Goal: Task Accomplishment & Management: Use online tool/utility

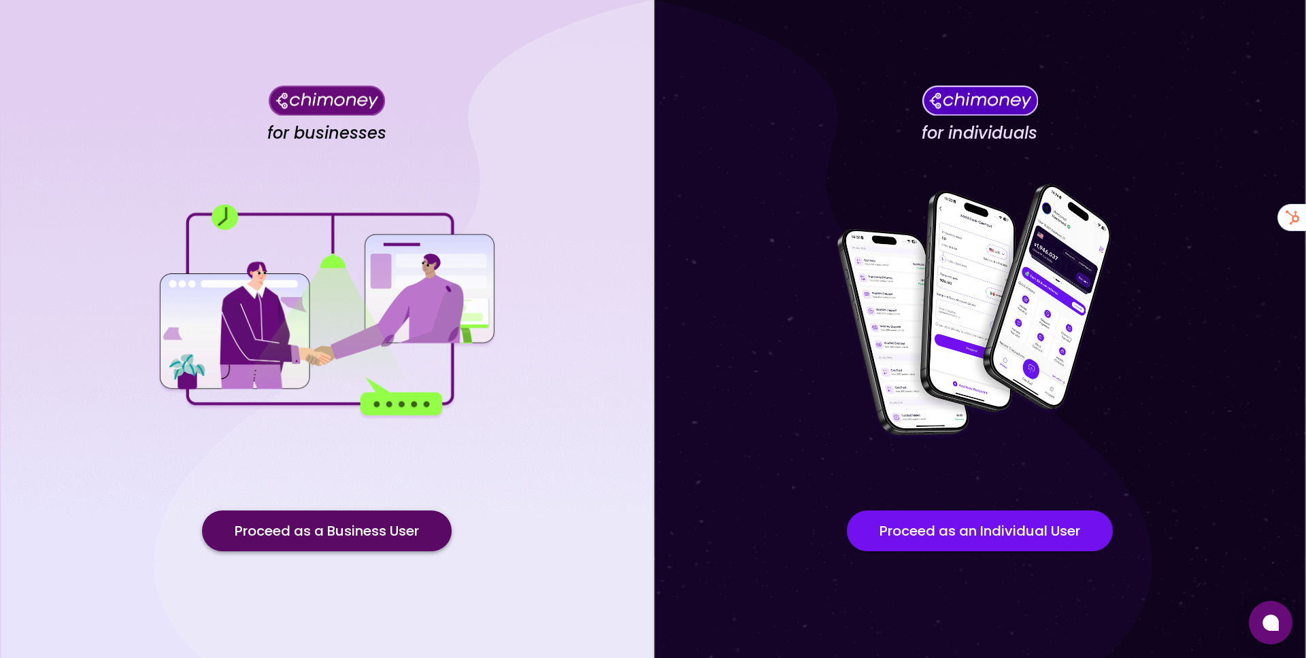
click at [393, 514] on button "Proceed as a Business User" at bounding box center [327, 531] width 250 height 41
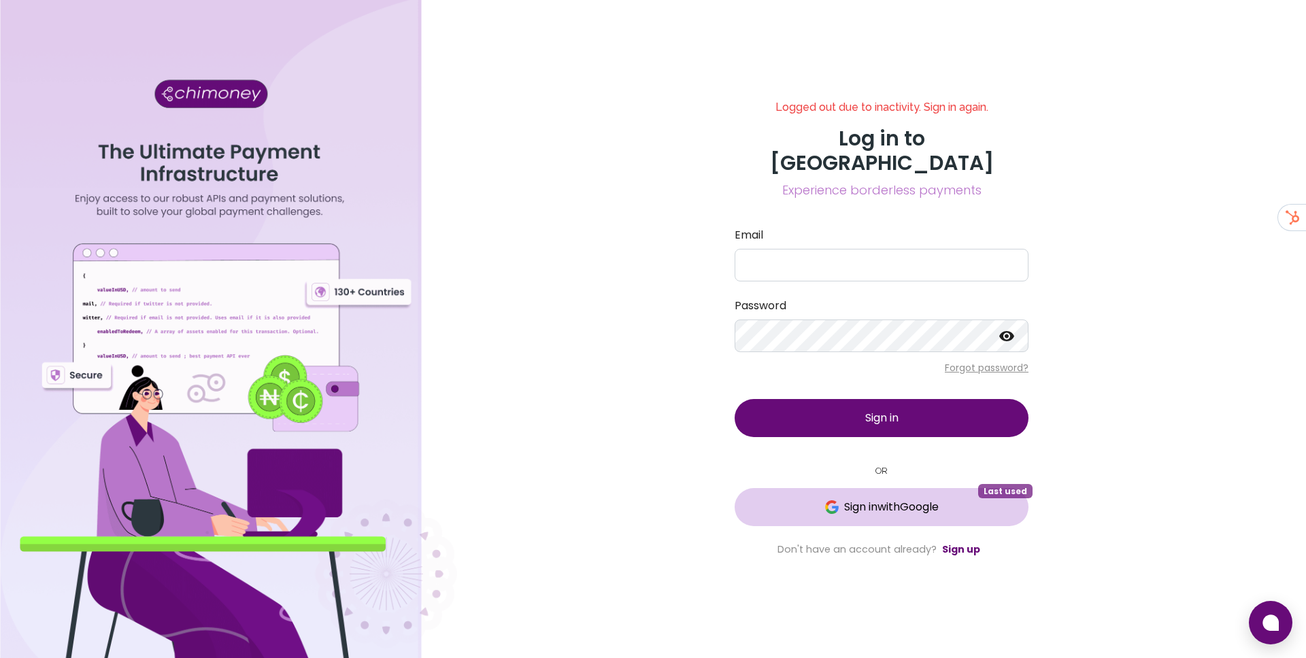
click at [826, 501] on img at bounding box center [832, 508] width 14 height 14
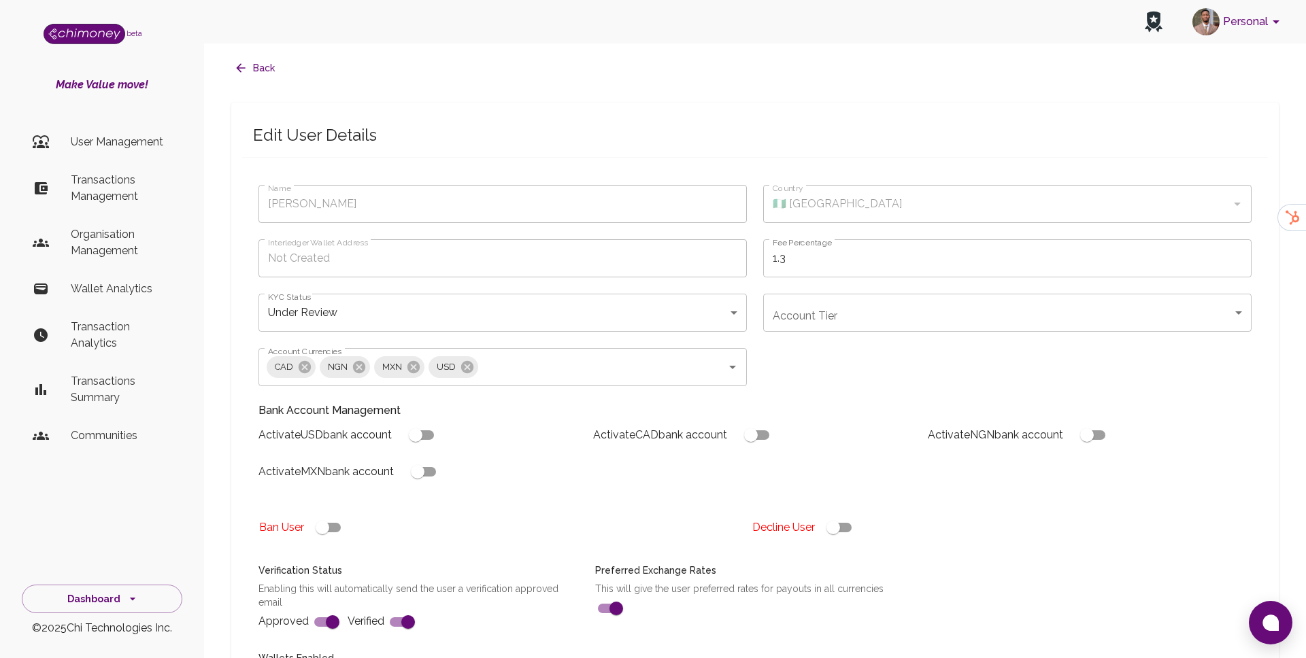
type input "[PERSON_NAME]"
type input "🇳🇬 [GEOGRAPHIC_DATA]"
type input "under_review"
checkbox input "true"
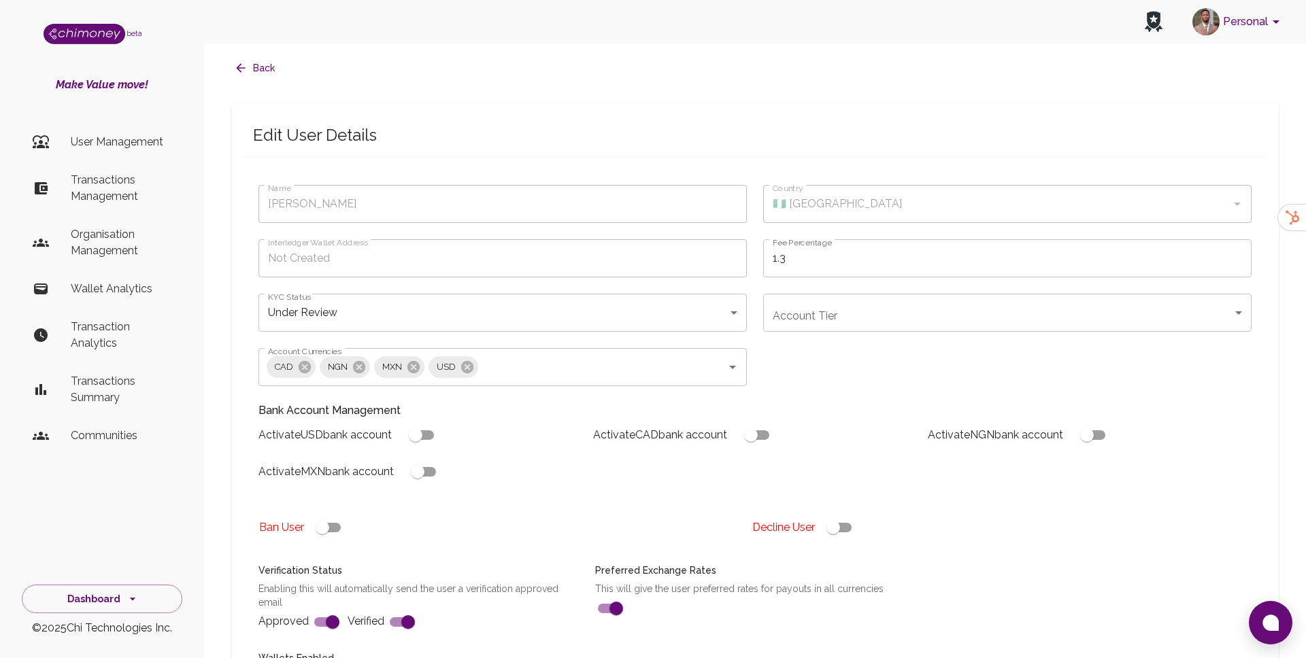
checkbox input "true"
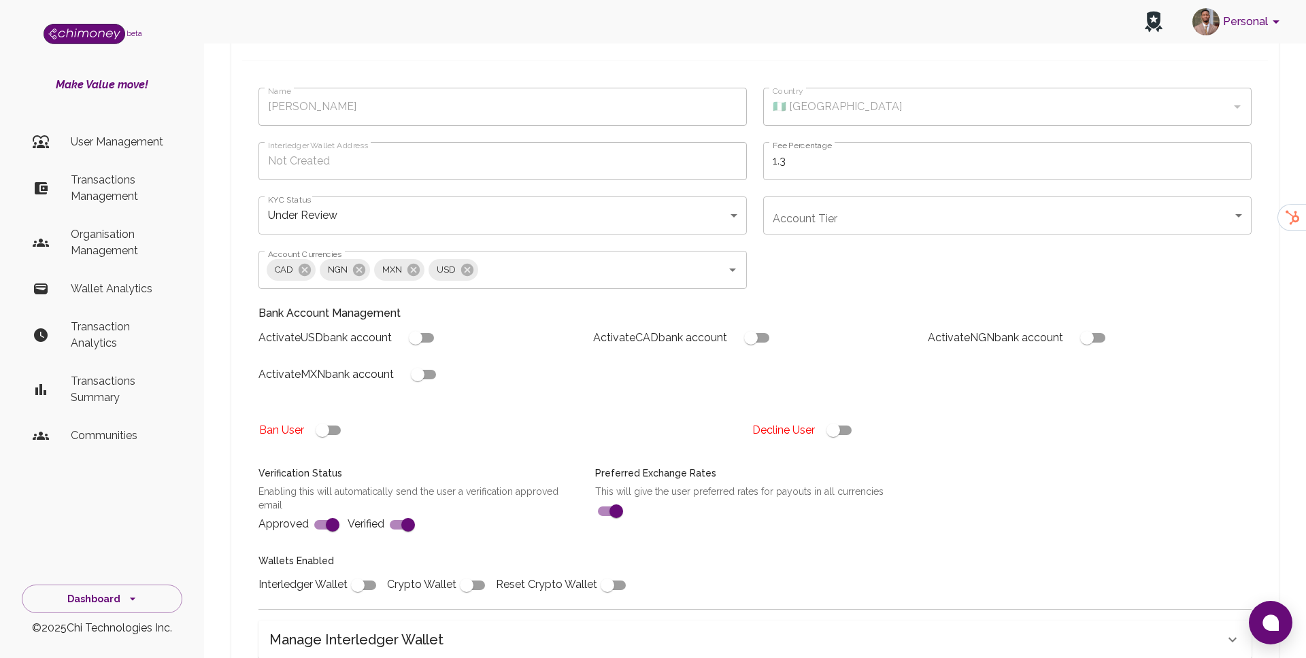
scroll to position [349, 0]
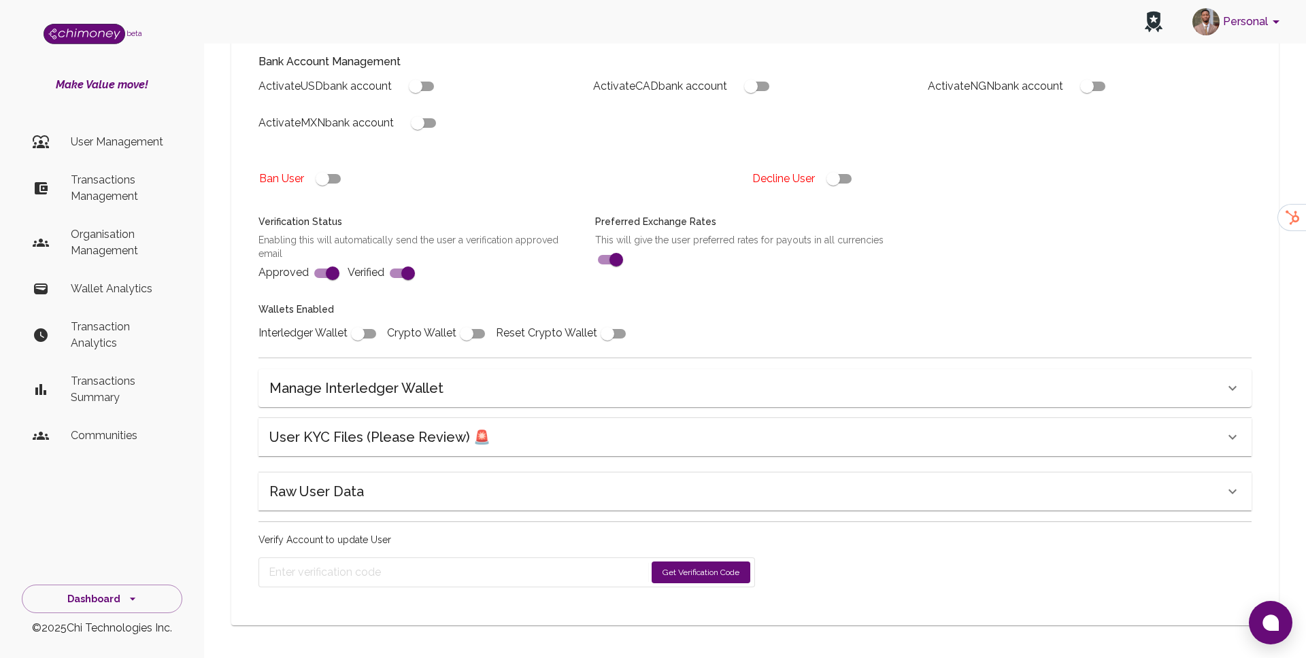
click at [428, 456] on div "Name [PERSON_NAME] Name Country 🇳🇬 [GEOGRAPHIC_DATA] Country Interledger Wallet…" at bounding box center [755, 217] width 1026 height 773
click at [435, 439] on h6 "User KYC Files (Please Review) 🚨" at bounding box center [379, 438] width 221 height 22
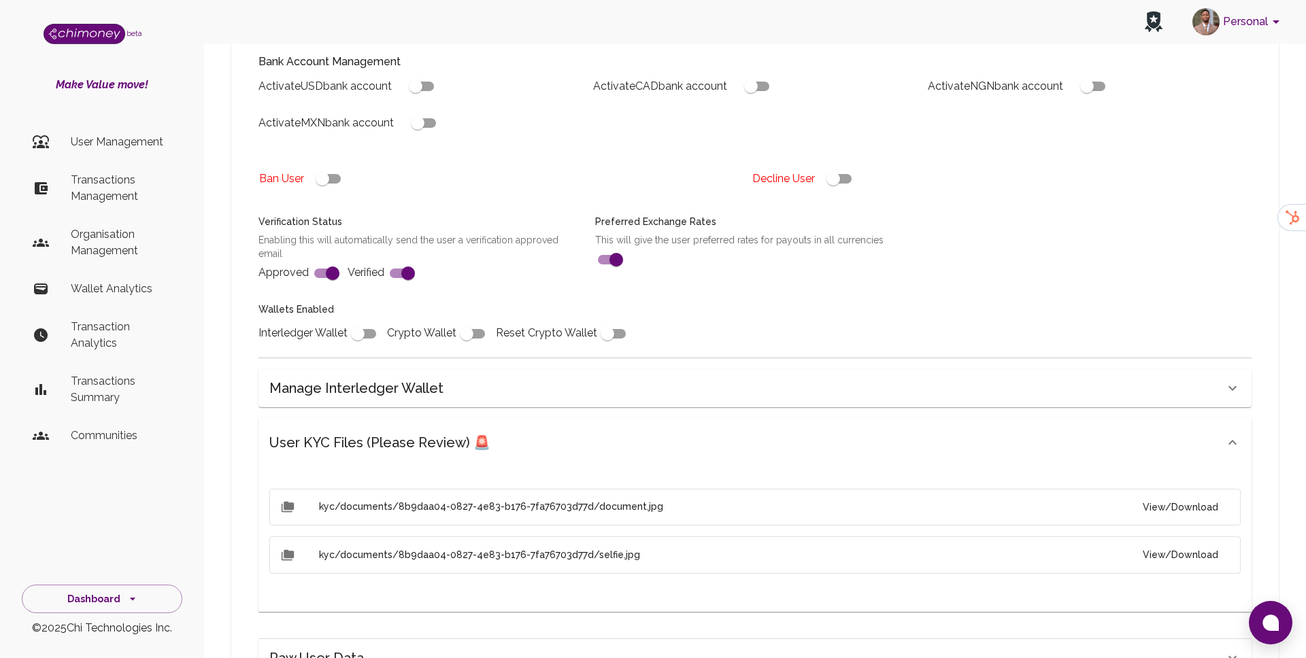
click at [57, 174] on li "Transactions Management" at bounding box center [102, 188] width 161 height 49
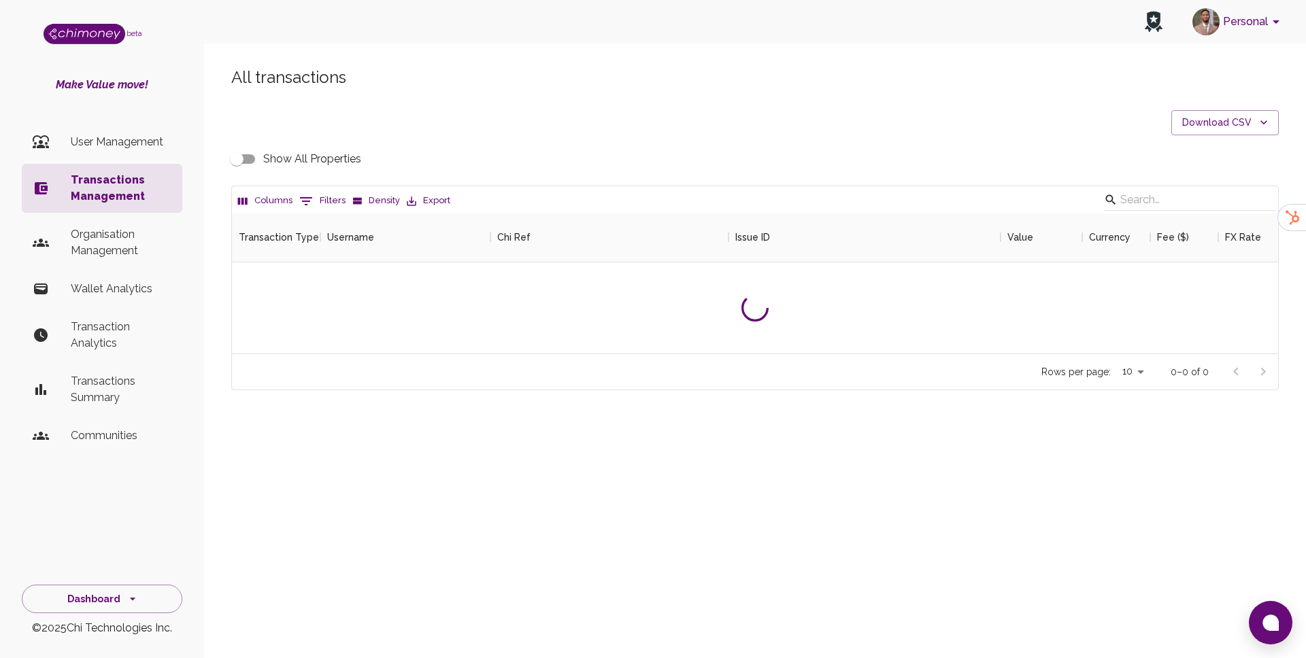
scroll to position [140, 1046]
click at [316, 213] on div "Transaction Type" at bounding box center [320, 237] width 16 height 49
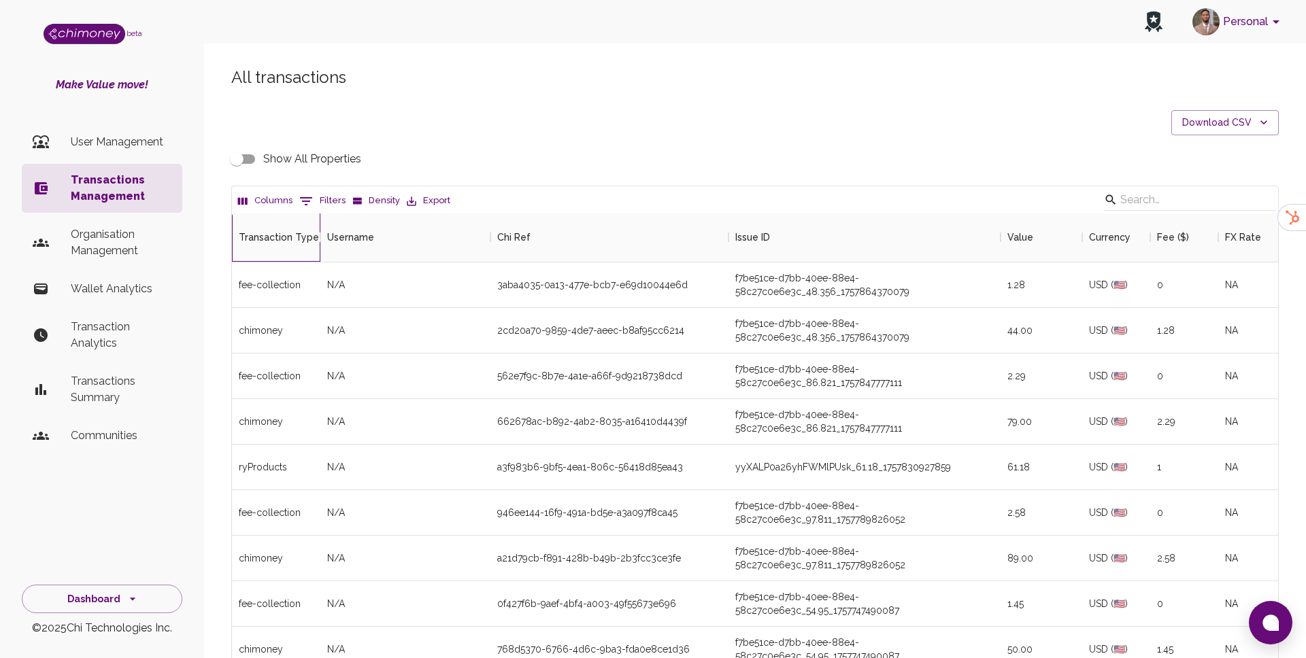
scroll to position [505, 1046]
click at [315, 205] on button "0 Filters" at bounding box center [322, 201] width 53 height 22
click at [324, 286] on select "Transaction Type Username Chi Ref Issue ID Value Amount Currency Fee ($) FX Rat…" at bounding box center [312, 290] width 102 height 22
click at [261, 279] on select "Transaction Type Username Chi Ref Issue ID Value Amount Currency Fee ($) FX Rat…" at bounding box center [312, 290] width 102 height 22
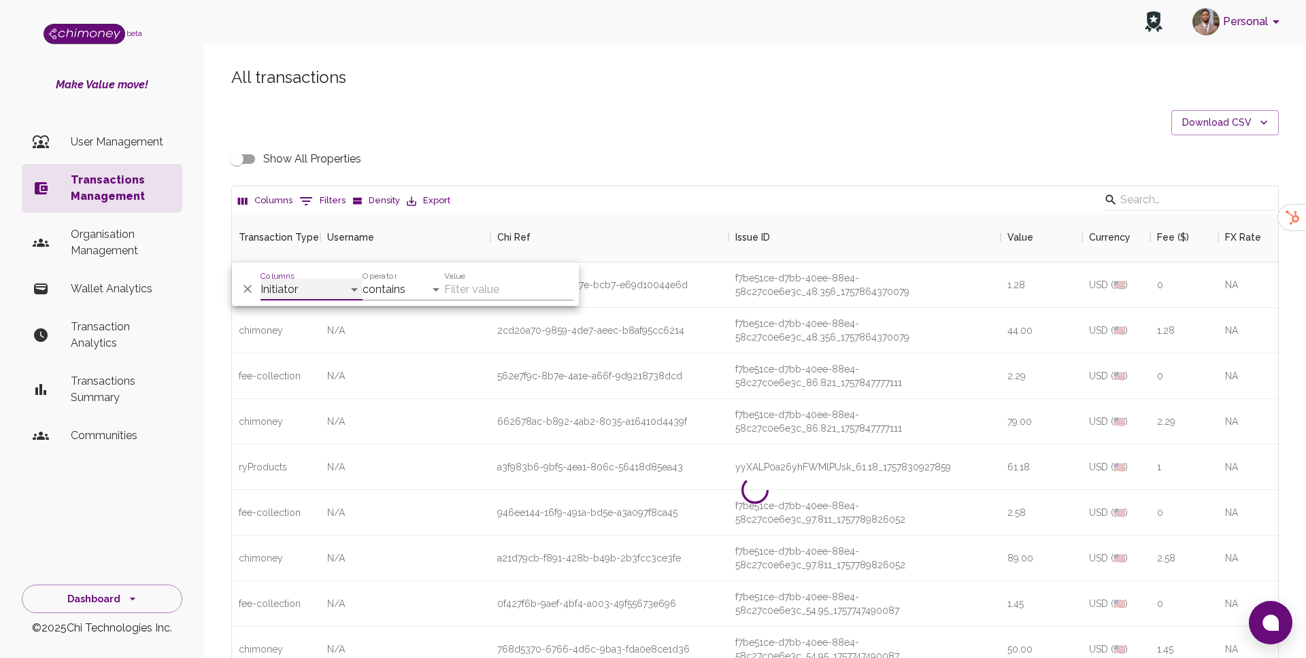
click at [307, 297] on select "Transaction Type Username Chi Ref Issue ID Value Amount Currency Fee ($) FX Rat…" at bounding box center [312, 290] width 102 height 22
select select "email"
click at [261, 279] on select "Transaction Type Username Chi Ref Issue ID Value Amount Currency Fee ($) FX Rat…" at bounding box center [312, 290] width 102 height 22
click at [407, 282] on select "contains equals starts with ends with is empty is not empty is any of" at bounding box center [404, 290] width 82 height 22
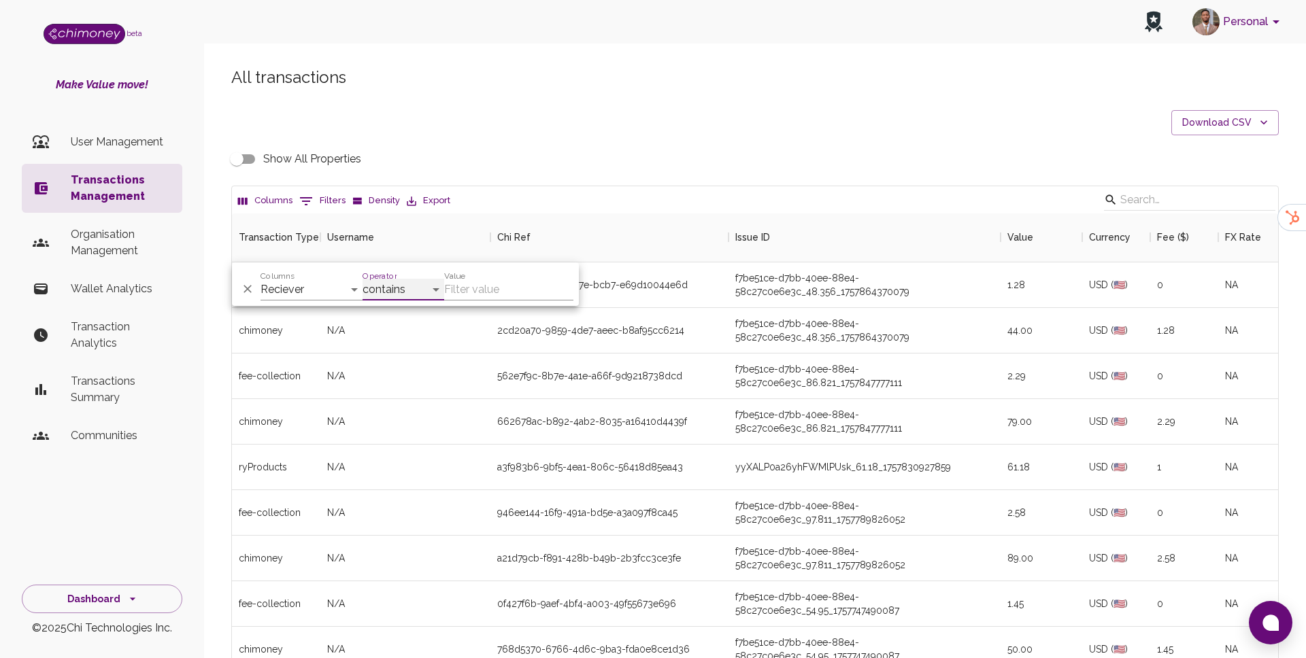
select select "equals"
click at [363, 279] on select "contains equals starts with ends with is empty is not empty is any of" at bounding box center [404, 290] width 82 height 22
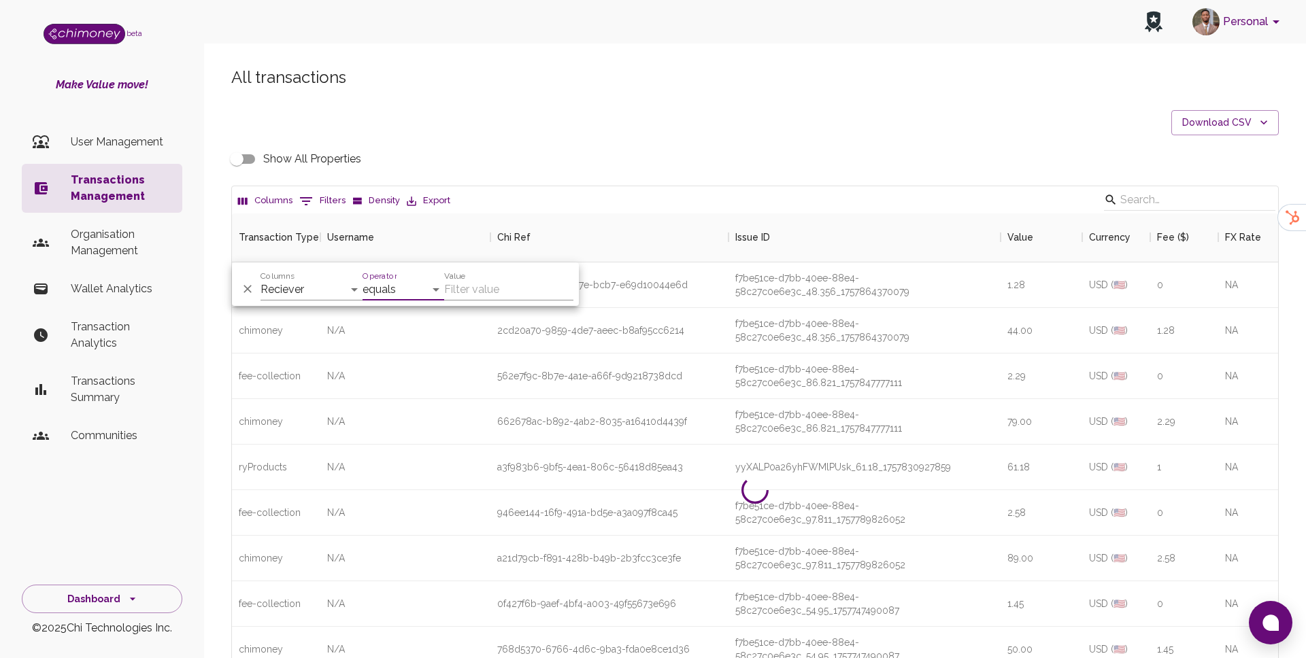
click at [512, 278] on div "Value" at bounding box center [508, 284] width 129 height 33
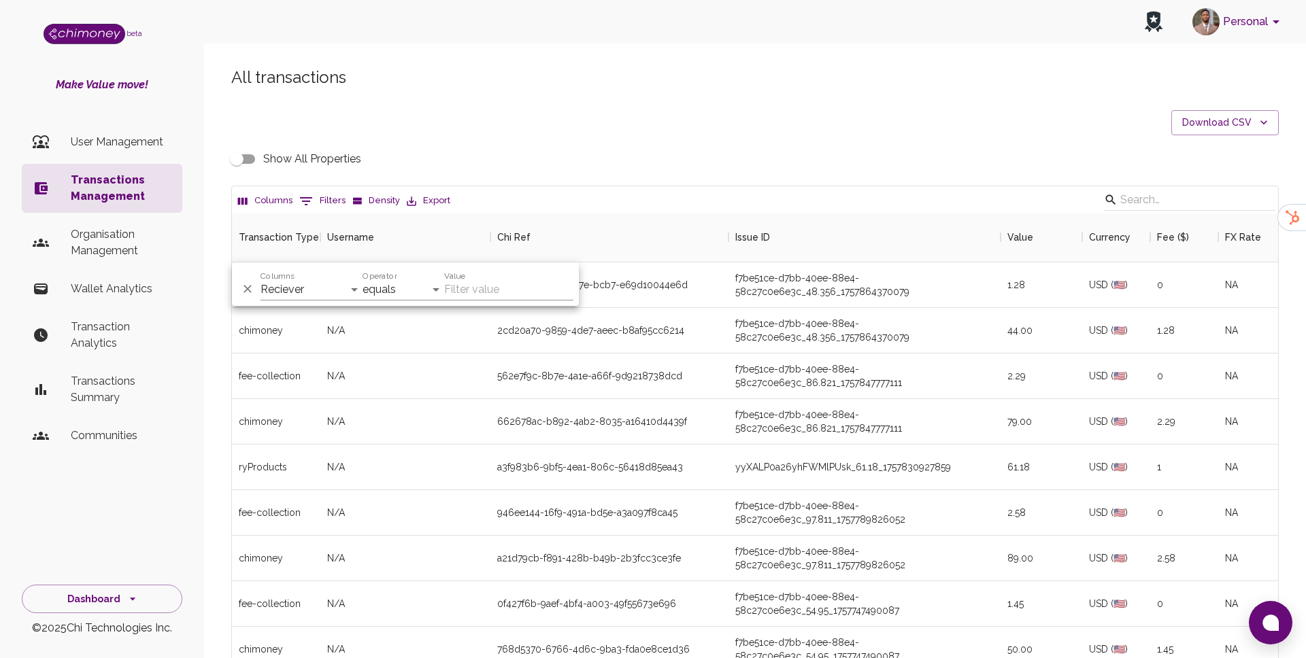
click at [496, 288] on input "Value" at bounding box center [508, 290] width 129 height 22
paste input "[EMAIL_ADDRESS][DOMAIN_NAME]"
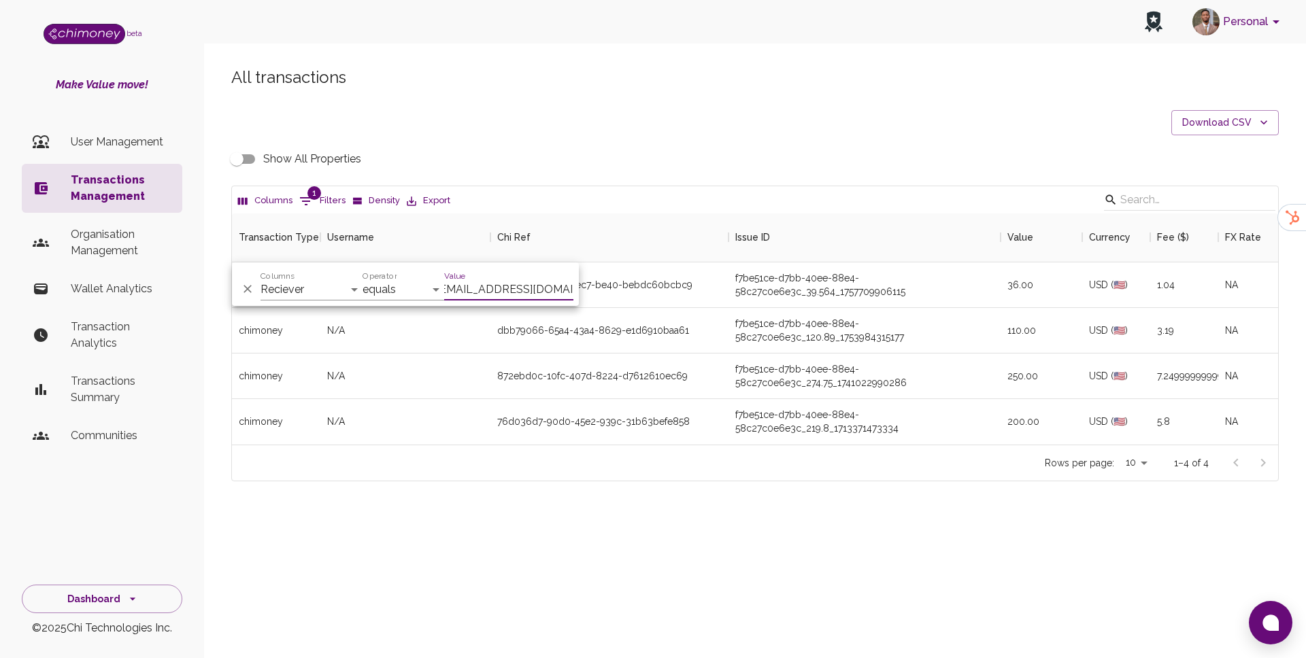
scroll to position [231, 1046]
type input "[EMAIL_ADDRESS][DOMAIN_NAME]"
click at [746, 282] on div "f7be51ce-d7bb-40ee-88e4-58c27c0e6e3c_39.564_1757709906115" at bounding box center [864, 284] width 258 height 27
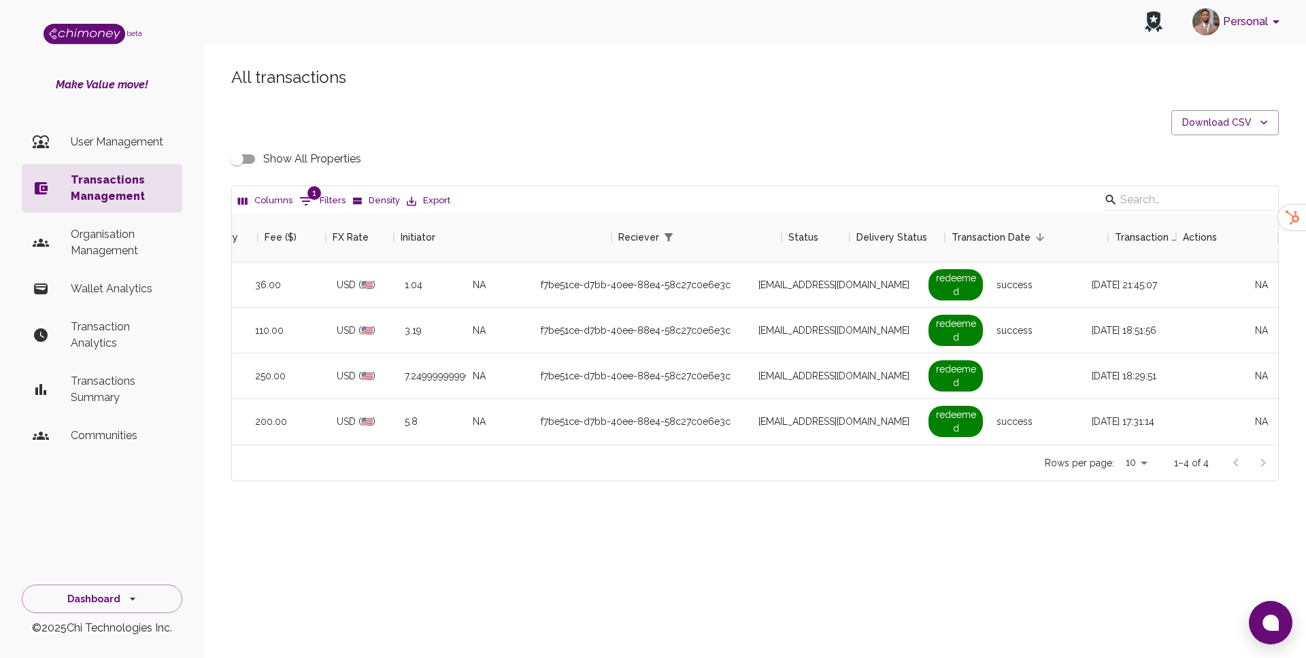
scroll to position [0, 892]
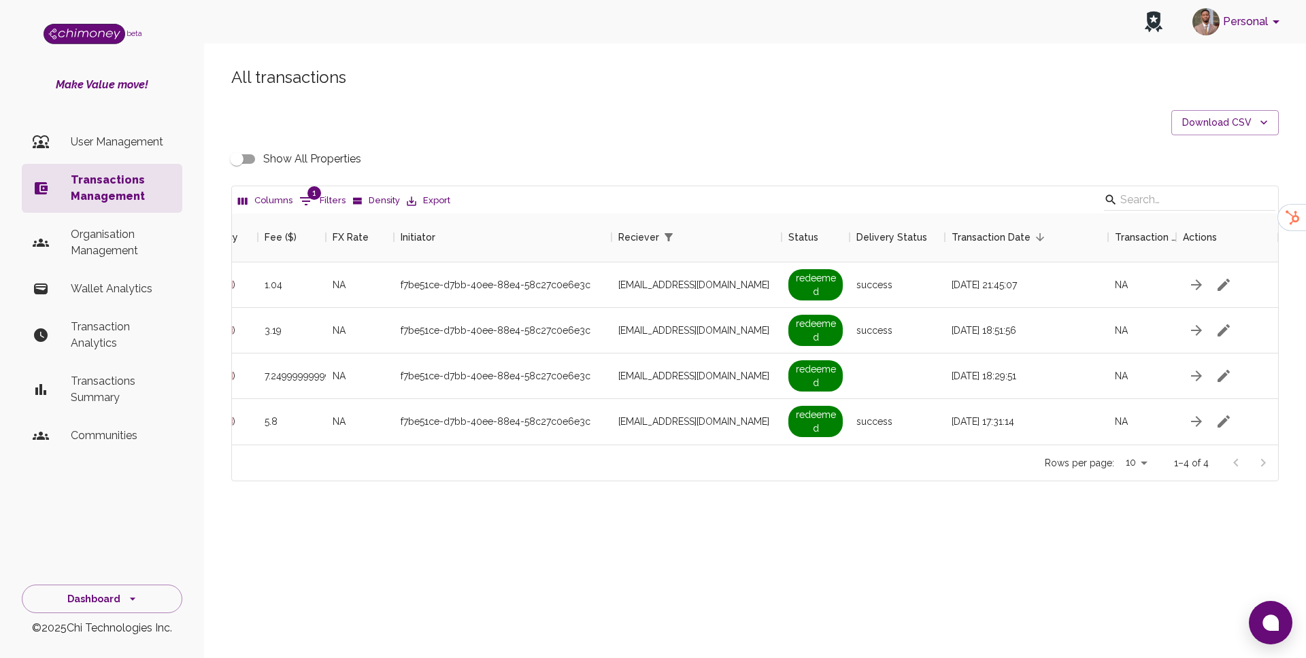
click at [248, 156] on input "Show All Properties" at bounding box center [237, 159] width 78 height 26
checkbox input "true"
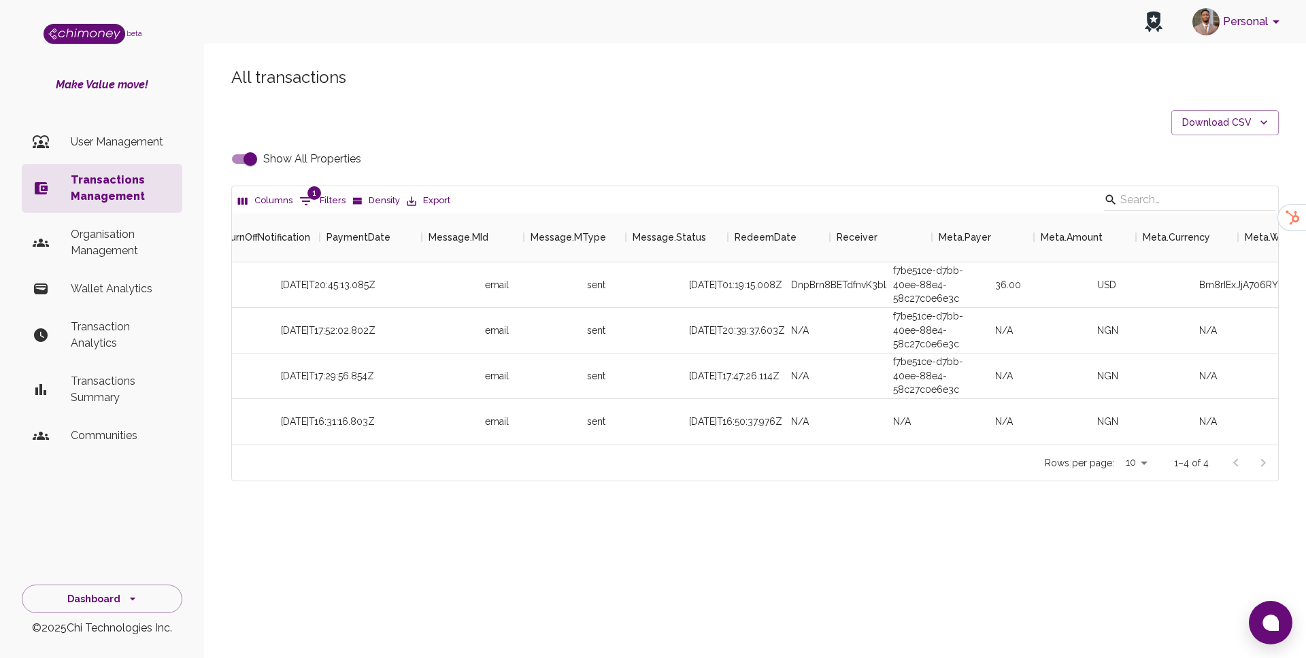
scroll to position [0, 1798]
